Goal: Information Seeking & Learning: Learn about a topic

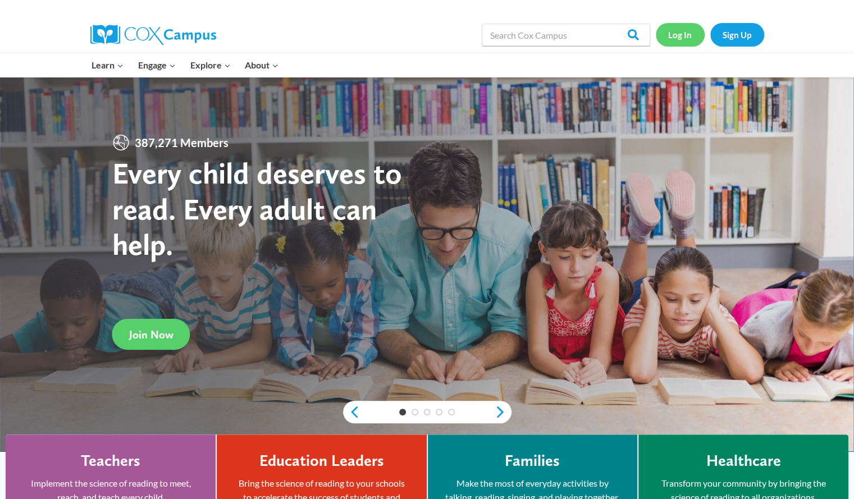
click at [672, 38] on link "Log In" at bounding box center [680, 34] width 49 height 23
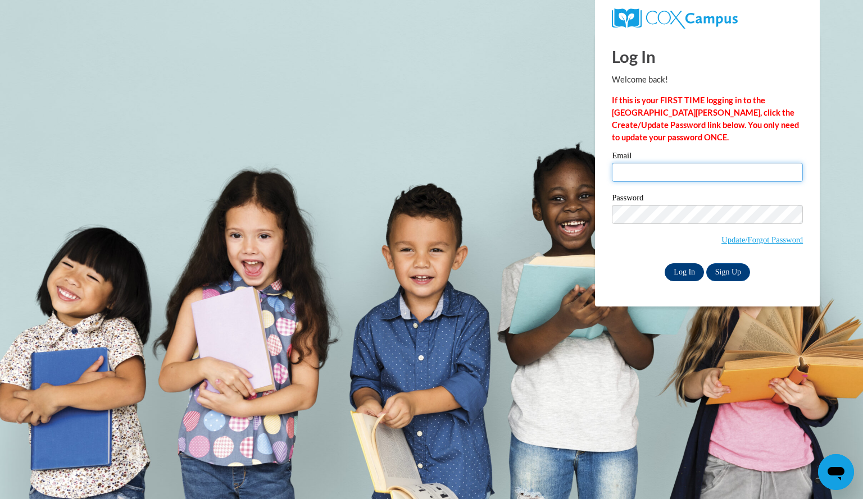
type input "leesoua@aasd.k12.wi.us"
click at [688, 272] on input "Log In" at bounding box center [684, 272] width 39 height 18
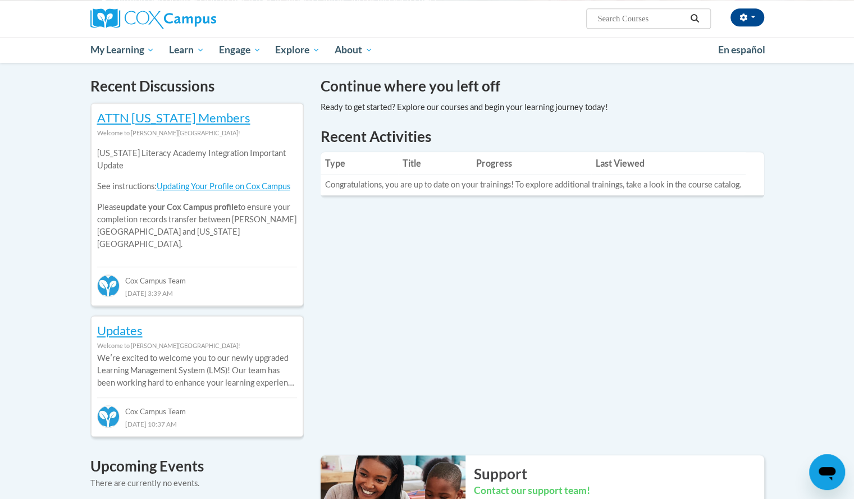
scroll to position [335, 0]
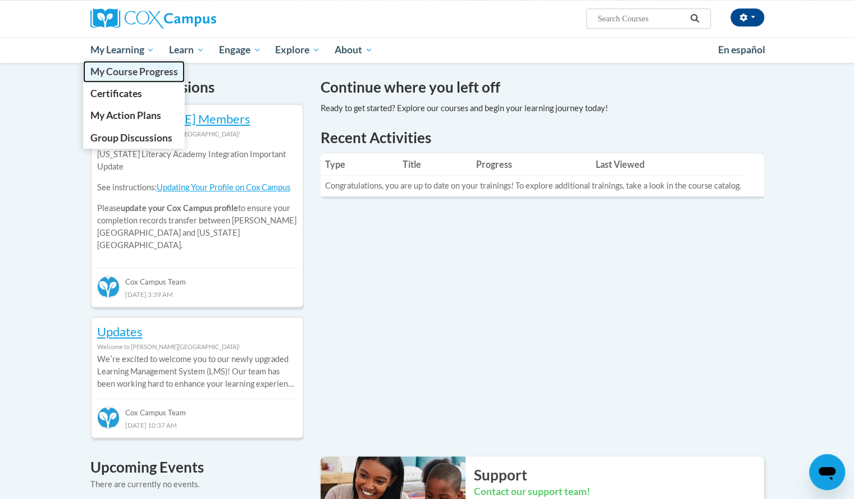
click at [108, 68] on span "My Course Progress" at bounding box center [134, 72] width 88 height 12
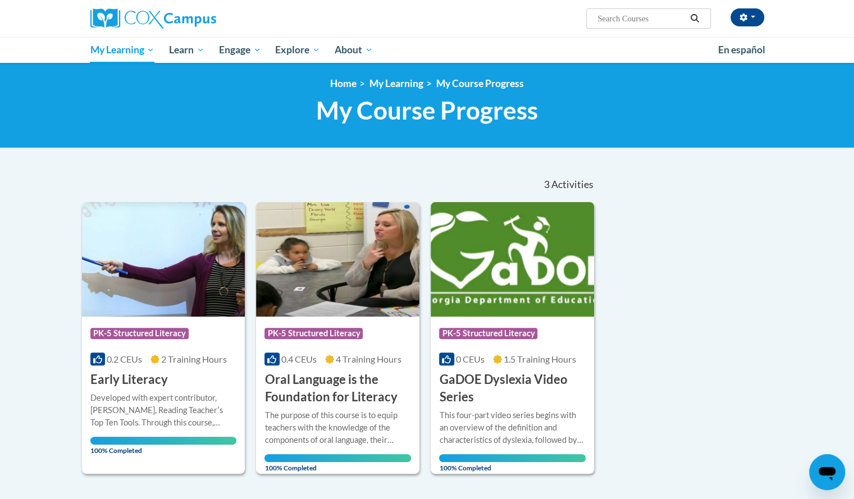
scroll to position [2, 0]
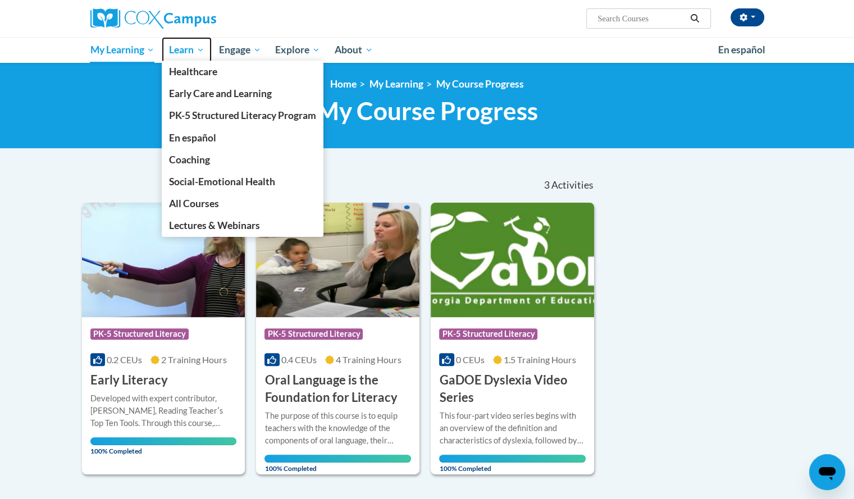
click at [196, 48] on span "Learn" at bounding box center [186, 49] width 35 height 13
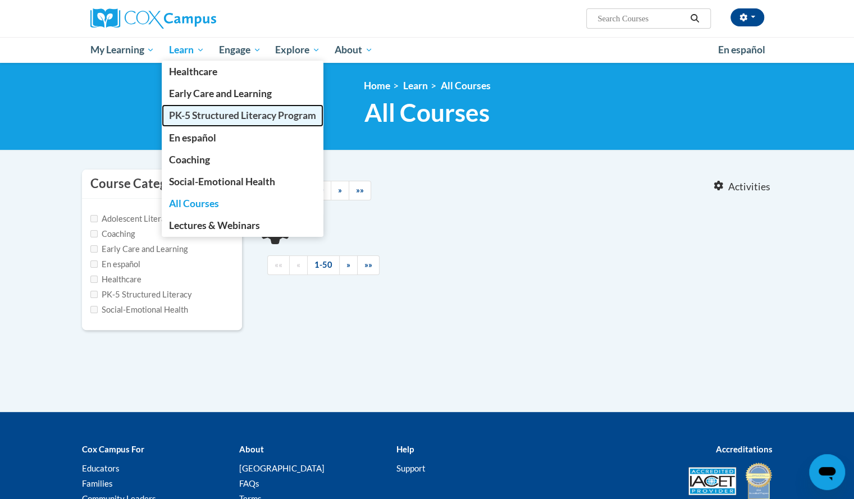
click at [189, 118] on span "PK-5 Structured Literacy Program" at bounding box center [242, 116] width 147 height 12
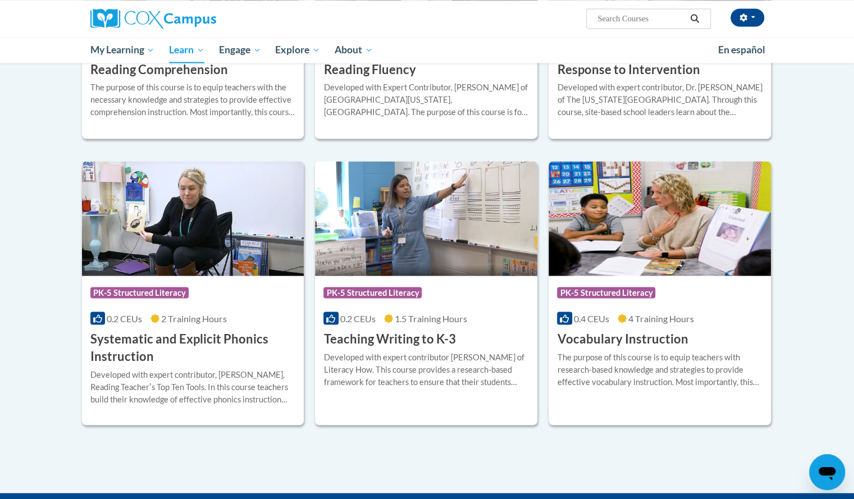
scroll to position [1292, 0]
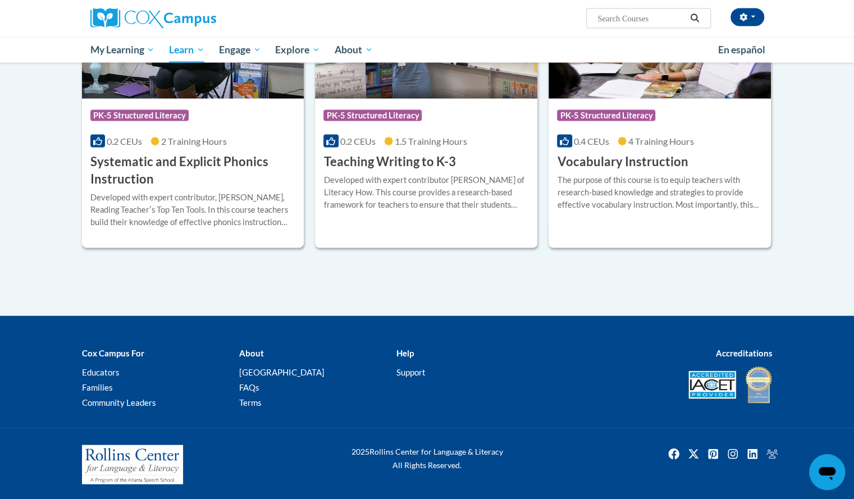
click at [110, 157] on h3 "Systematic and Explicit Phonics Instruction" at bounding box center [193, 170] width 206 height 35
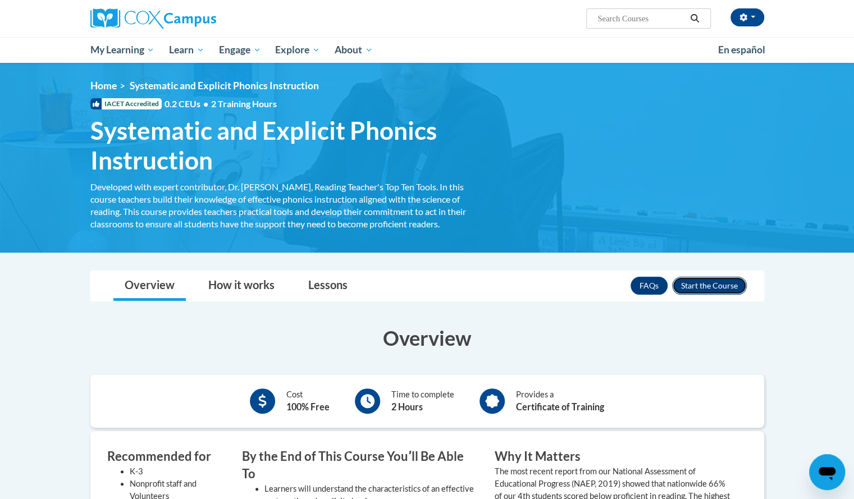
click at [711, 283] on button "Enroll" at bounding box center [709, 286] width 75 height 18
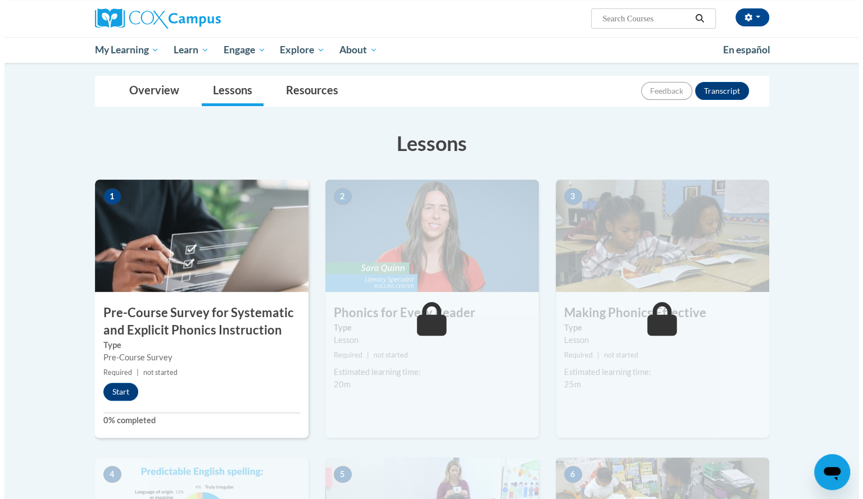
scroll to position [122, 0]
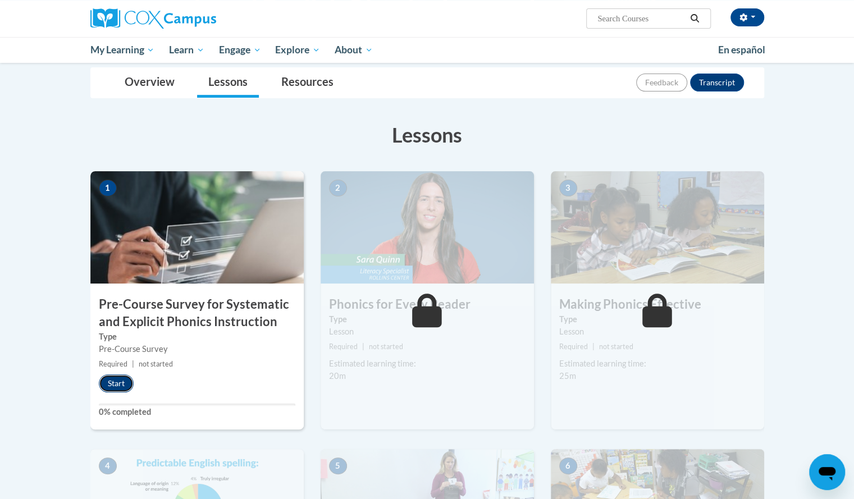
click at [115, 382] on button "Start" at bounding box center [116, 384] width 35 height 18
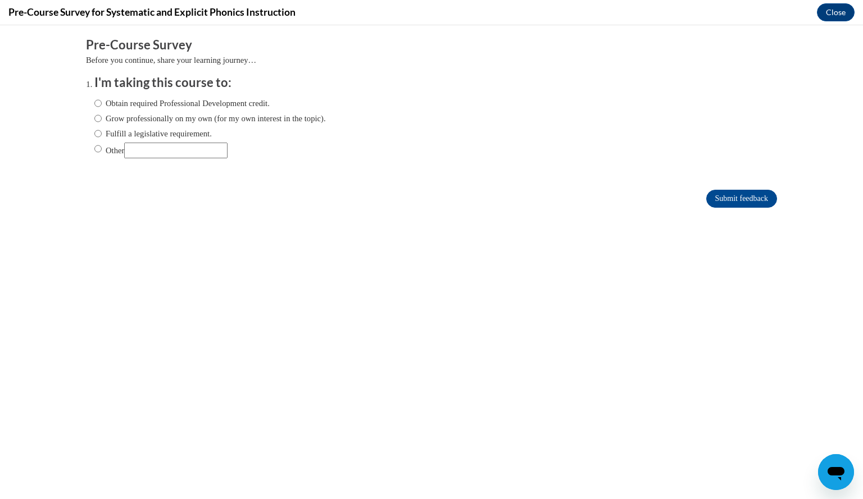
scroll to position [0, 0]
click at [94, 120] on input "Grow professionally on my own (for my own interest in the topic)." at bounding box center [97, 118] width 7 height 12
radio input "true"
click at [728, 193] on input "Submit feedback" at bounding box center [741, 199] width 71 height 18
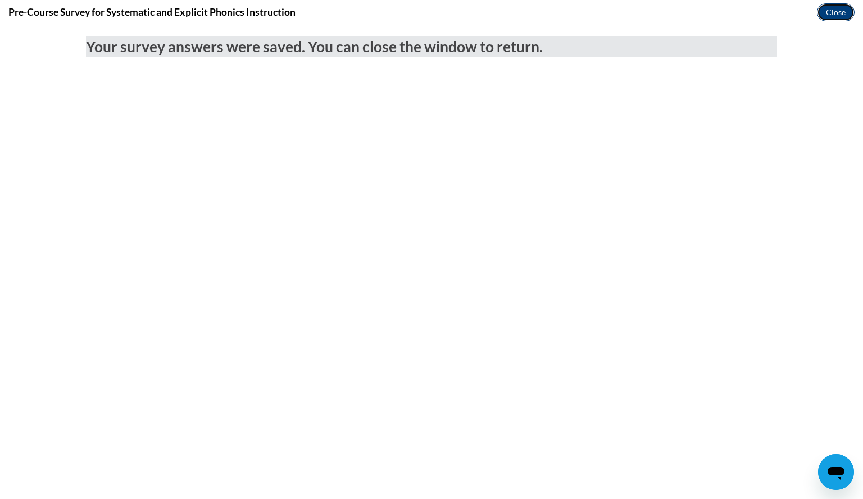
click at [831, 12] on button "Close" at bounding box center [836, 12] width 38 height 18
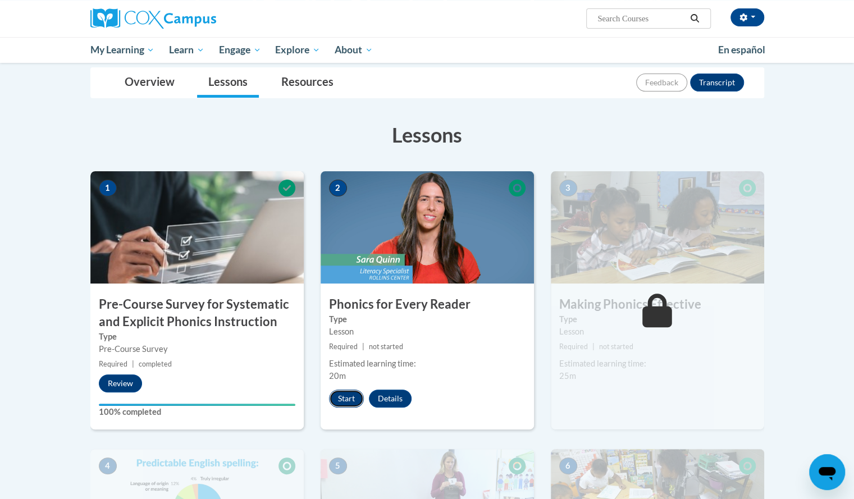
click at [348, 395] on button "Start" at bounding box center [346, 399] width 35 height 18
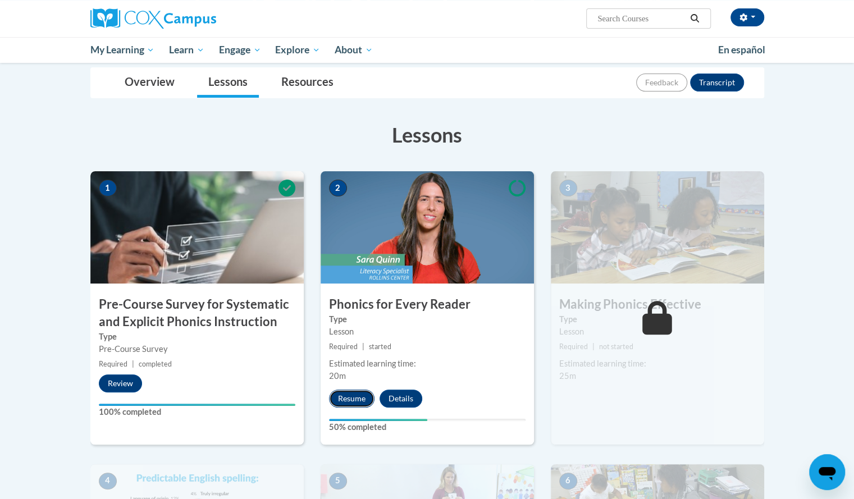
click at [346, 394] on button "Resume" at bounding box center [352, 399] width 46 height 18
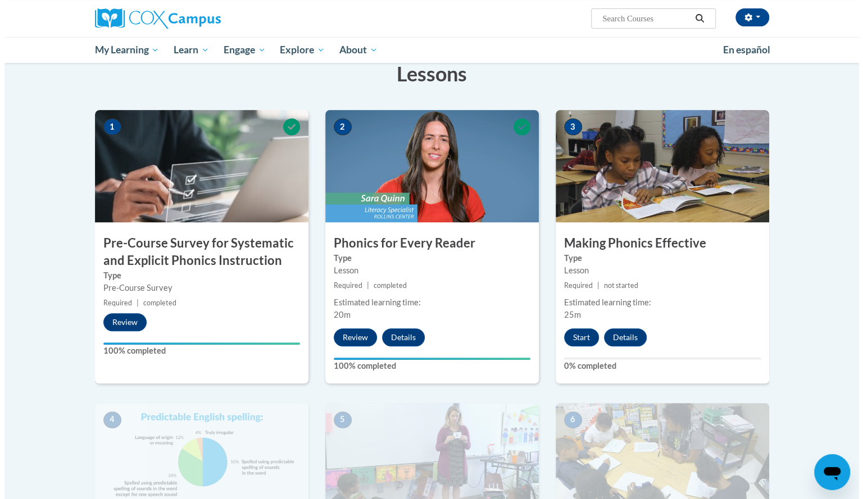
scroll to position [184, 0]
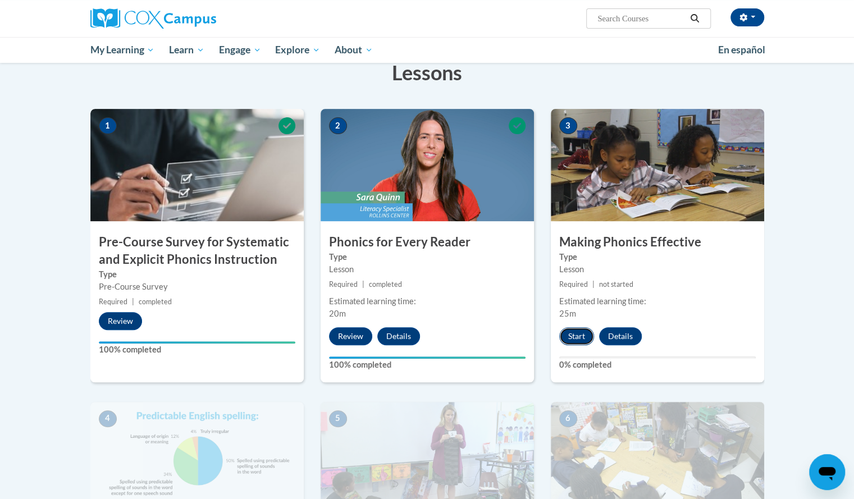
click at [577, 337] on button "Start" at bounding box center [576, 336] width 35 height 18
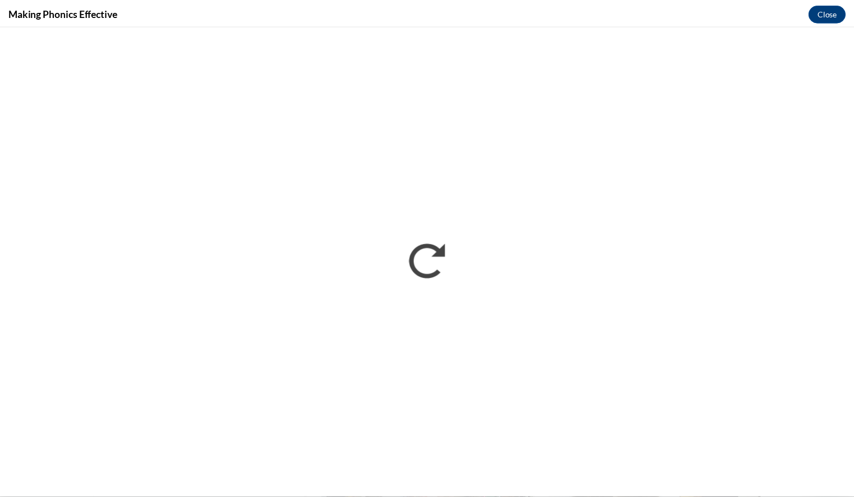
scroll to position [0, 0]
click at [834, 8] on button "Close" at bounding box center [836, 12] width 38 height 18
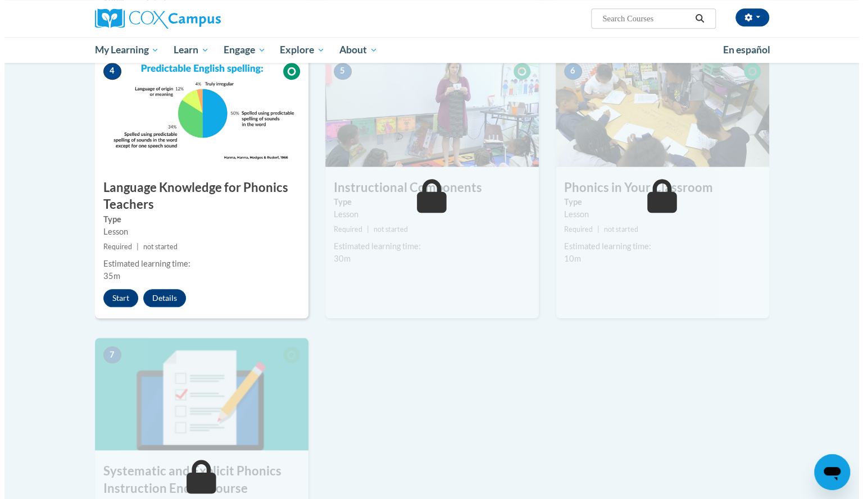
scroll to position [536, 0]
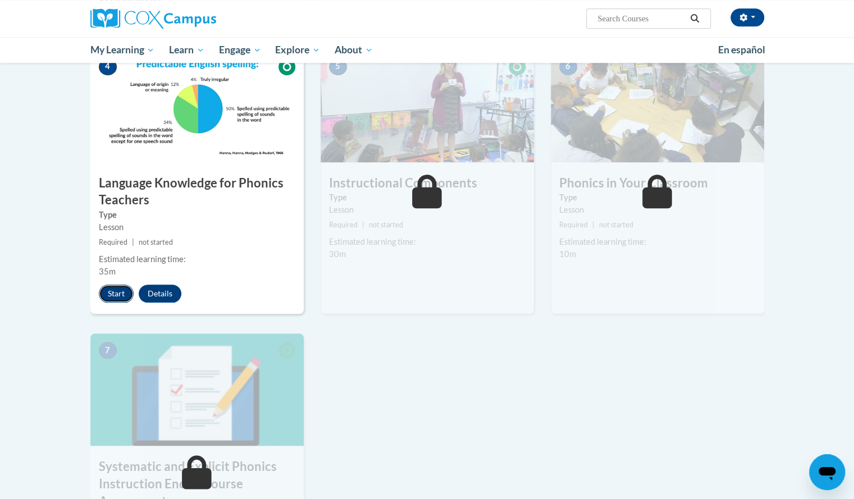
click at [119, 293] on button "Start" at bounding box center [116, 294] width 35 height 18
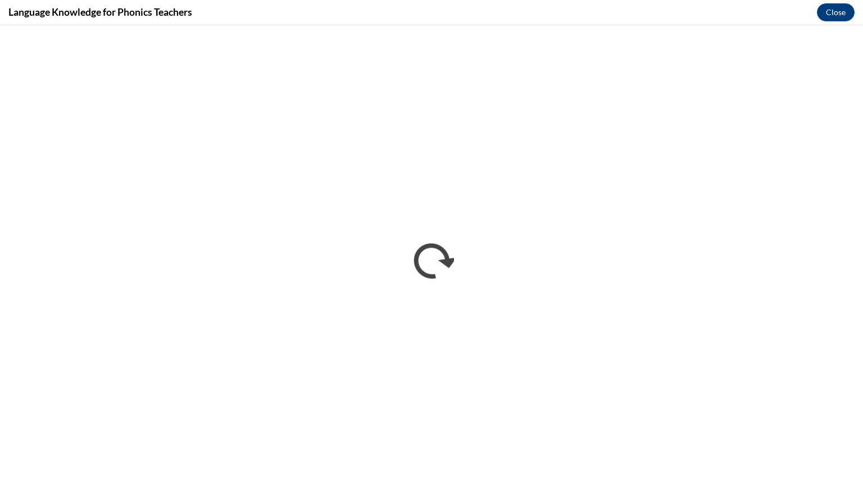
scroll to position [0, 0]
